Goal: Check status: Check status

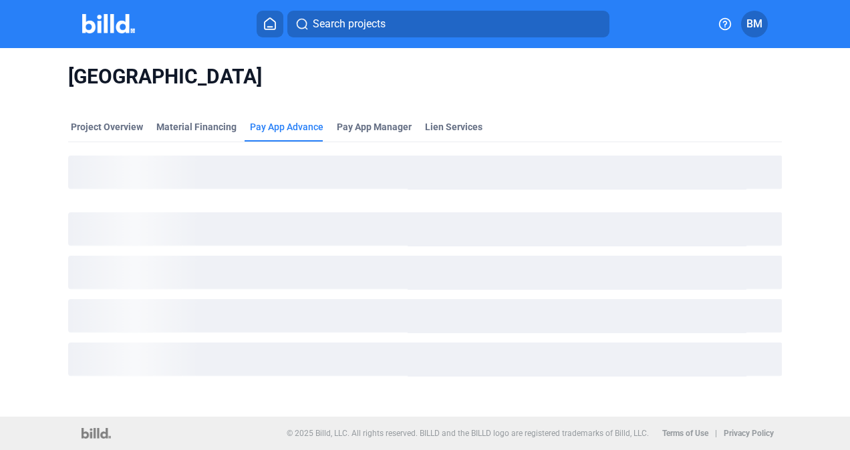
drag, startPoint x: 75, startPoint y: 128, endPoint x: 36, endPoint y: 158, distance: 49.5
click at [36, 158] on div "Panhandle State Hospital Project Overview Material Financing Pay App Advance Pa…" at bounding box center [425, 232] width 850 height 369
click at [94, 122] on div "Project Overview" at bounding box center [107, 126] width 72 height 13
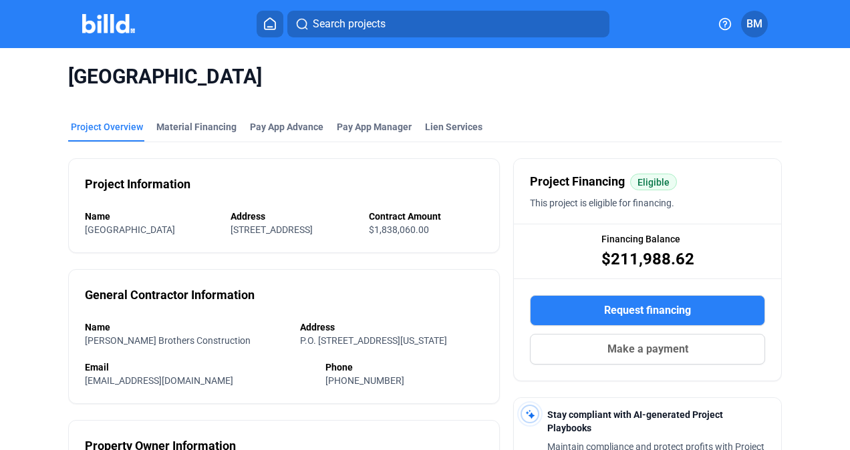
drag, startPoint x: 687, startPoint y: 259, endPoint x: 600, endPoint y: 267, distance: 87.2
click at [601, 267] on span "$211,988.62" at bounding box center [647, 259] width 93 height 21
drag, startPoint x: 600, startPoint y: 267, endPoint x: 699, endPoint y: 259, distance: 99.8
click at [699, 259] on div "Financing Balance $211,988.62" at bounding box center [647, 250] width 267 height 53
click at [673, 256] on span "$211,988.62" at bounding box center [647, 259] width 93 height 21
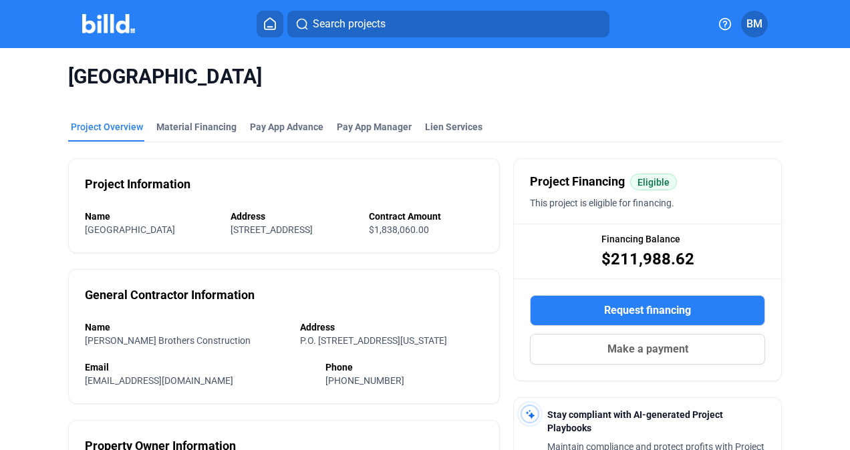
drag, startPoint x: 687, startPoint y: 257, endPoint x: 603, endPoint y: 266, distance: 84.7
click at [603, 266] on div "Financing Balance $211,988.62" at bounding box center [647, 250] width 267 height 53
copy span "211,988.62"
